Goal: Navigation & Orientation: Go to known website

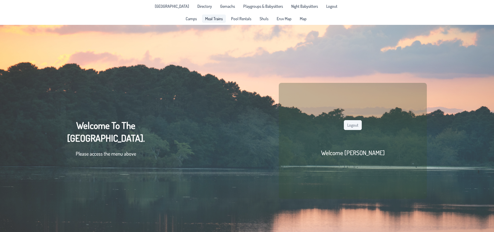
click at [213, 20] on span "Meal Trains" at bounding box center [214, 19] width 18 height 4
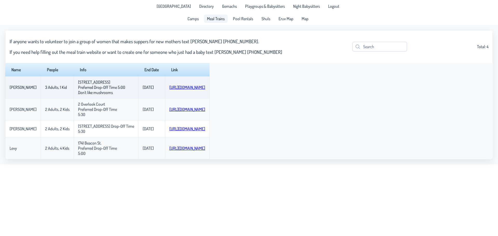
click at [169, 89] on link "[URL][DOMAIN_NAME]" at bounding box center [187, 87] width 36 height 5
